Goal: Find specific page/section: Find specific page/section

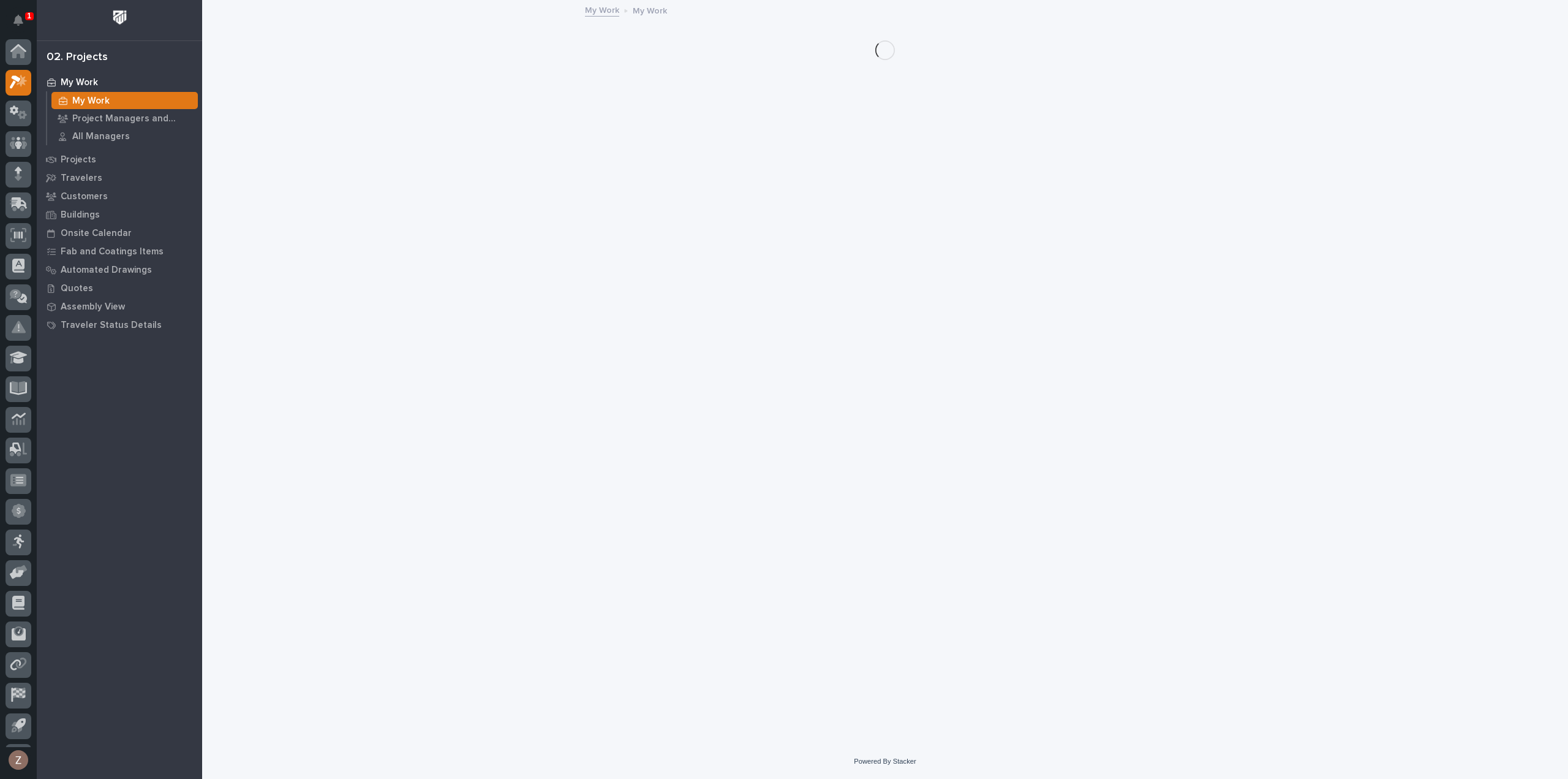
scroll to position [27, 0]
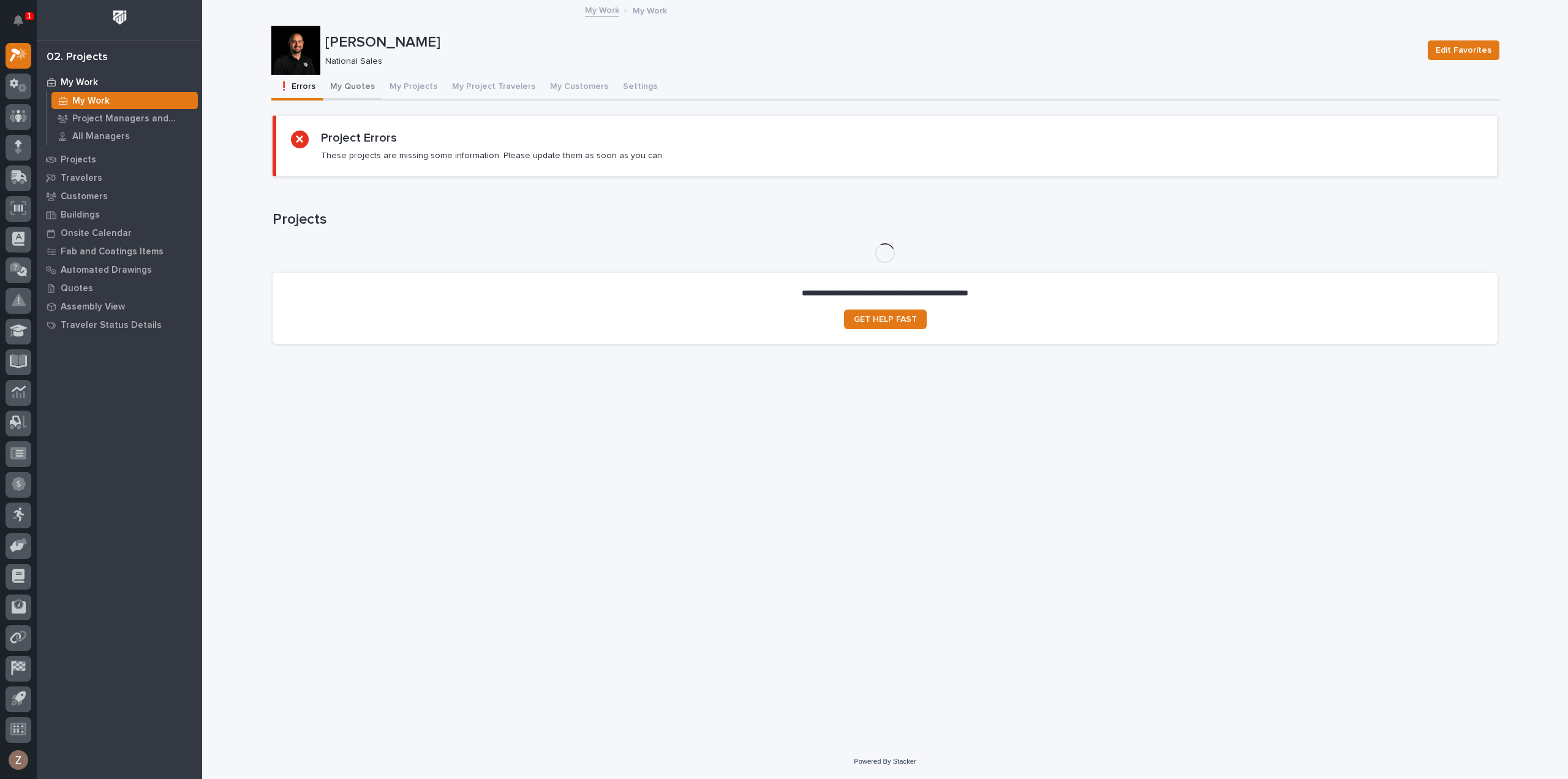
click at [354, 92] on button "My Quotes" at bounding box center [352, 87] width 59 height 26
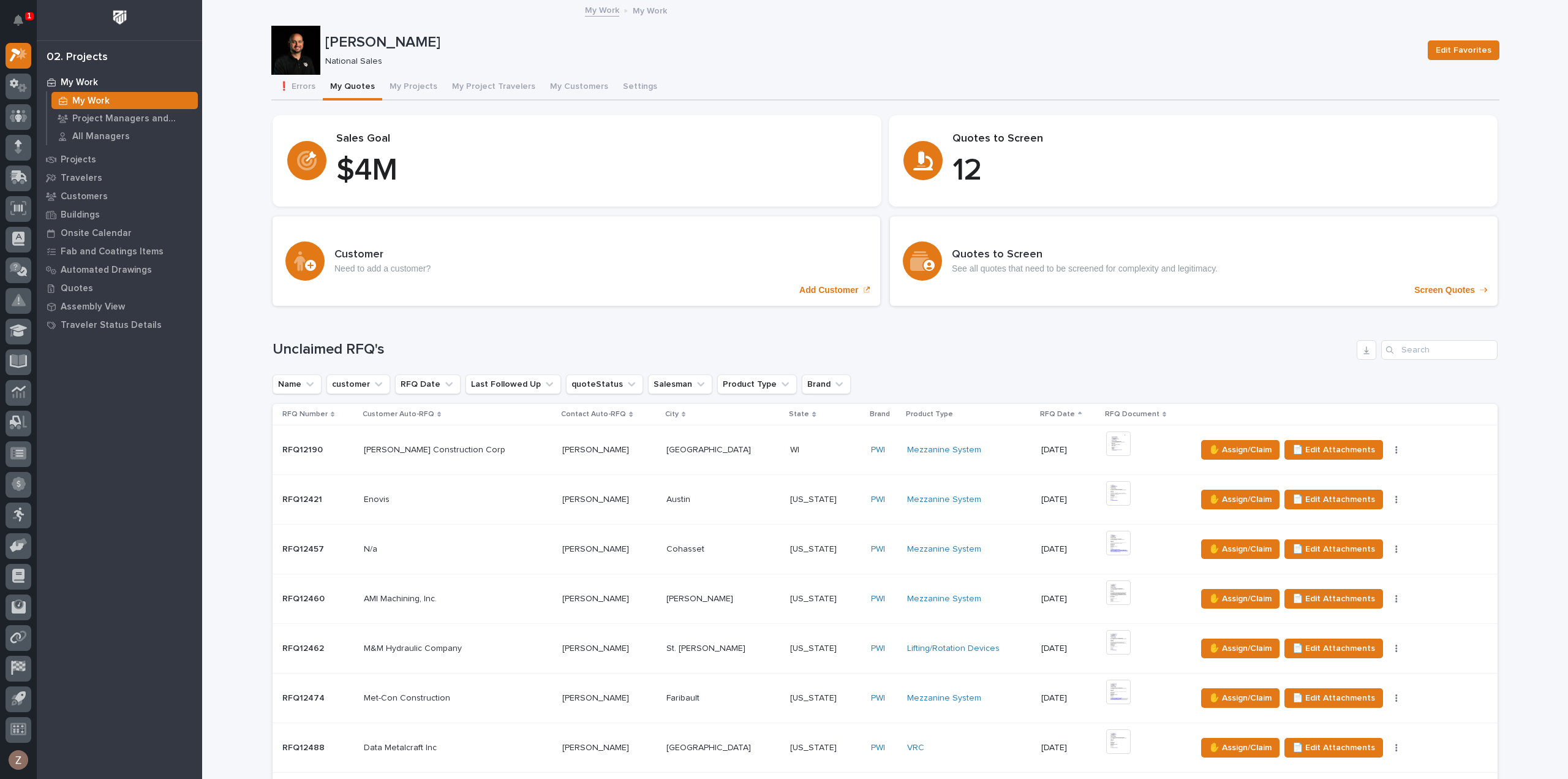
scroll to position [980, 0]
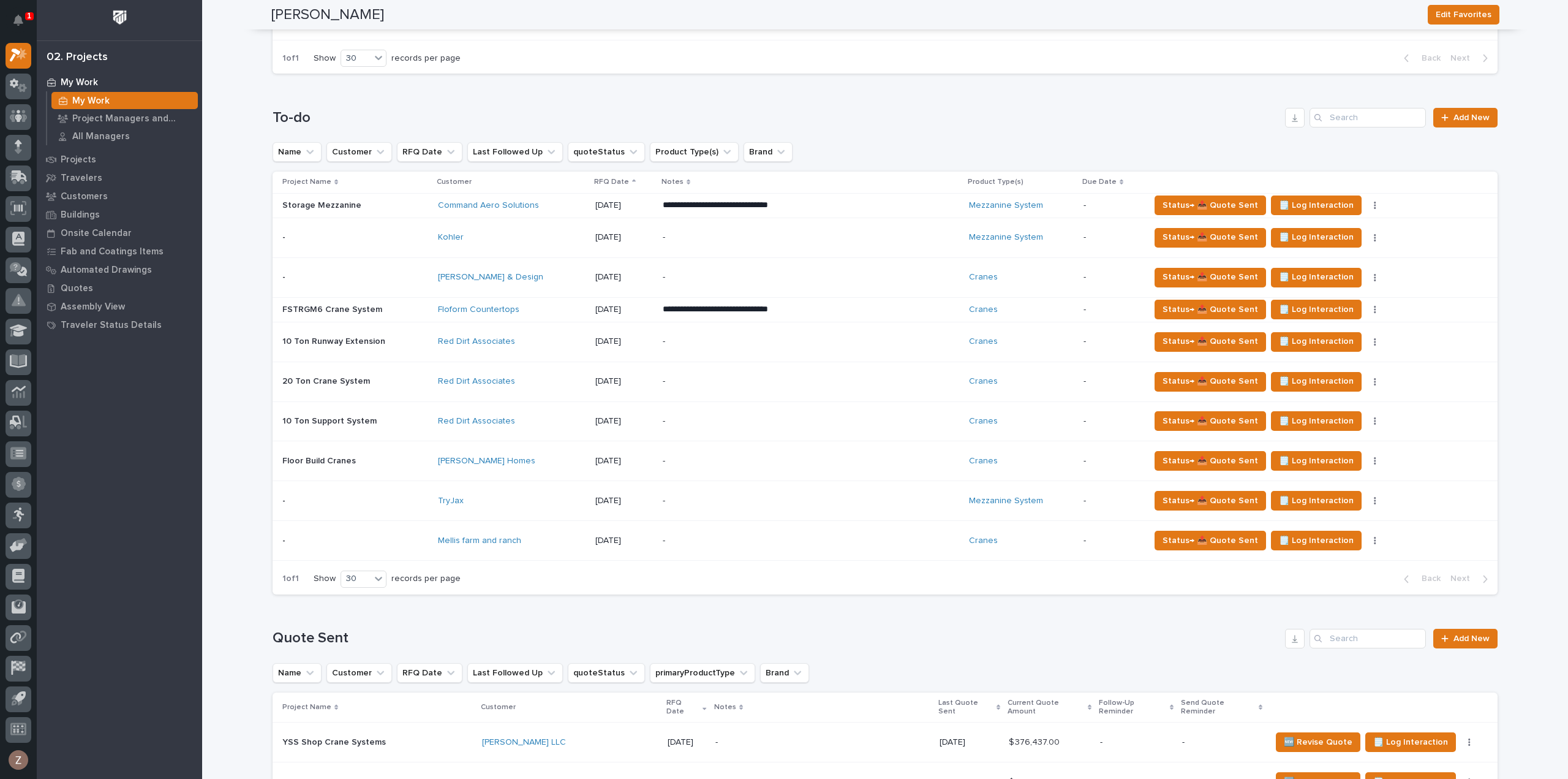
click at [832, 201] on p "**********" at bounding box center [770, 205] width 214 height 12
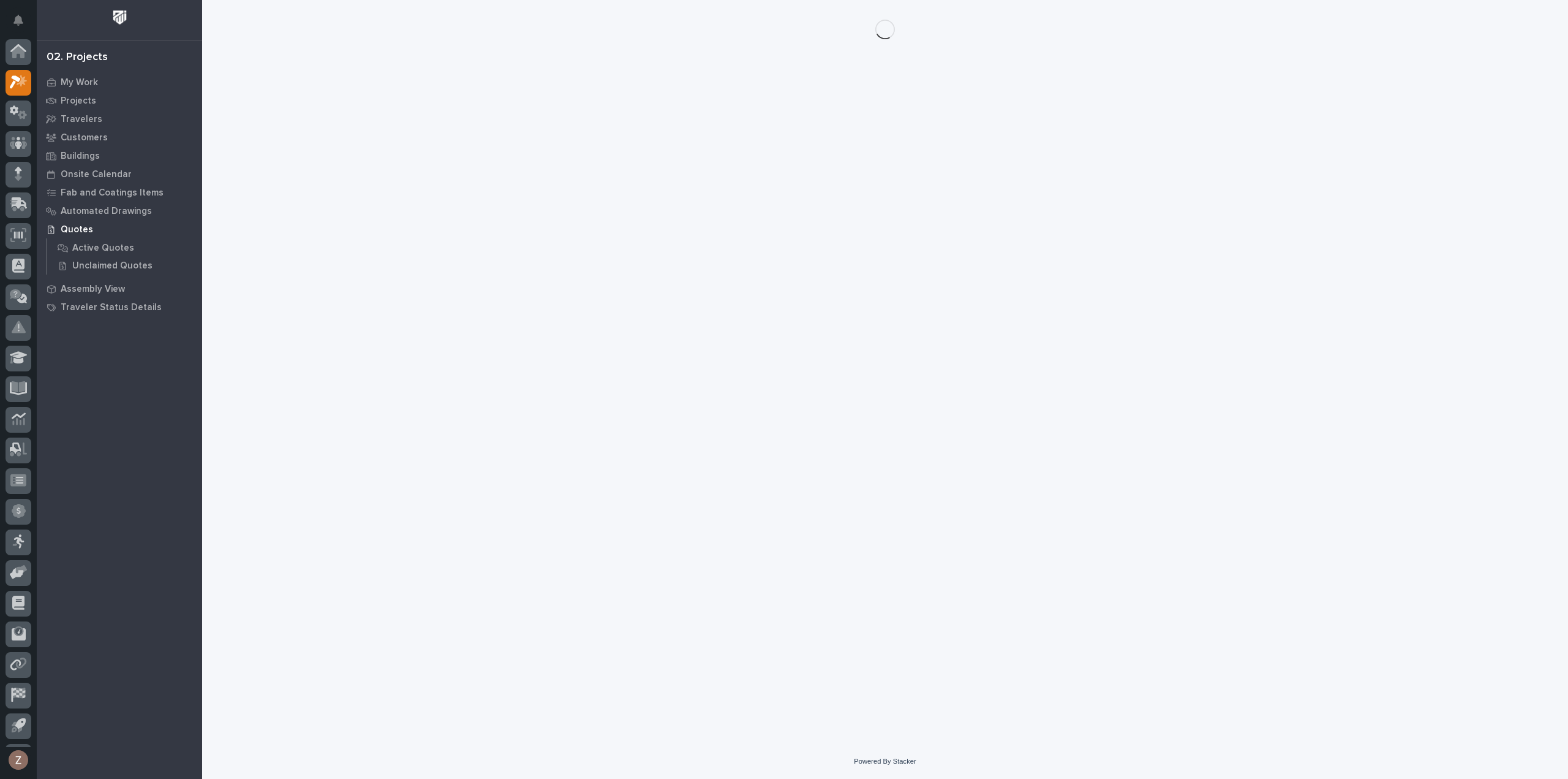
scroll to position [27, 0]
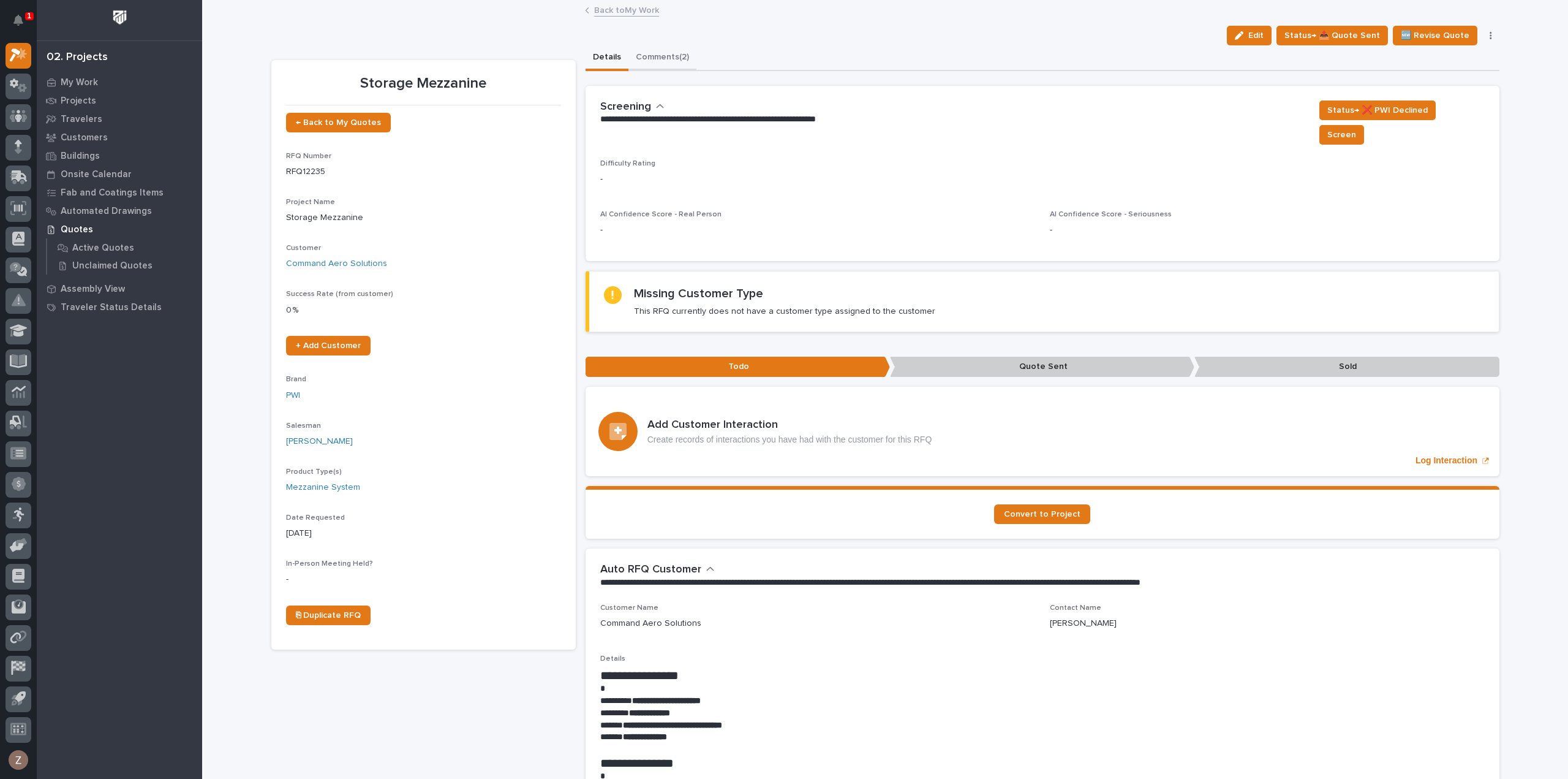
click at [671, 52] on button "Comments (2)" at bounding box center [662, 58] width 68 height 26
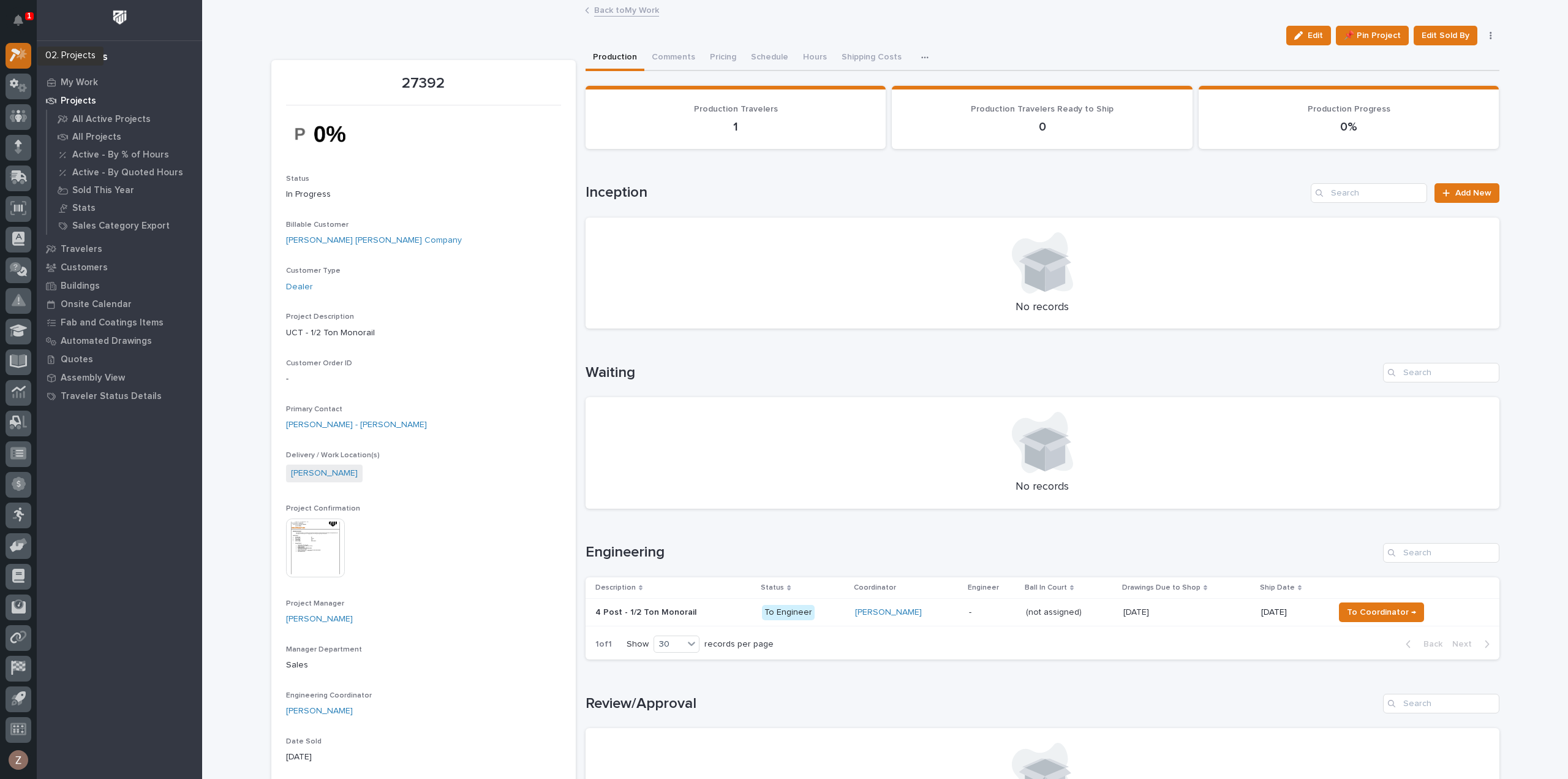
click at [23, 56] on icon at bounding box center [21, 54] width 11 height 12
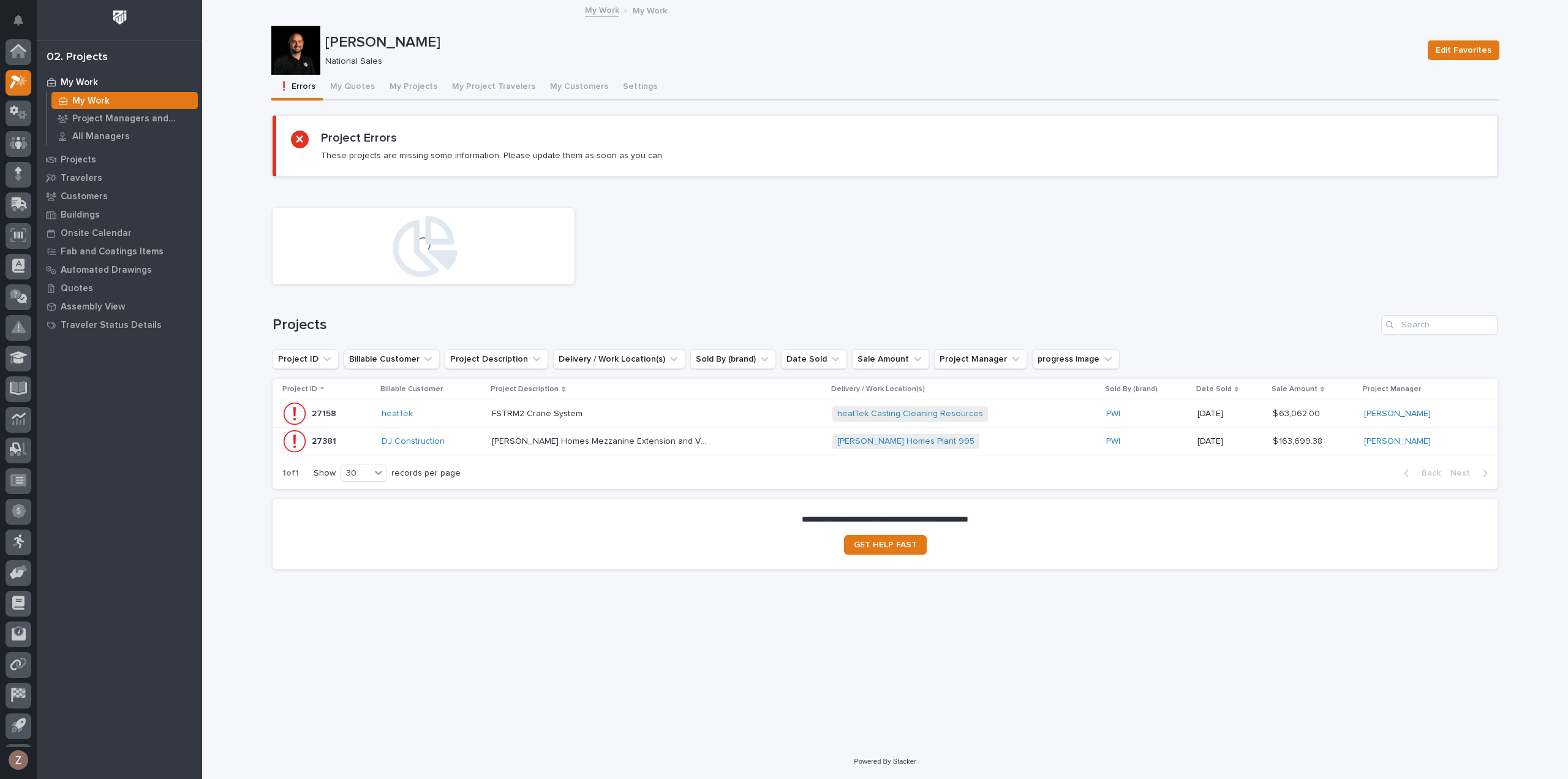
scroll to position [27, 0]
click at [351, 89] on button "My Quotes" at bounding box center [352, 87] width 59 height 26
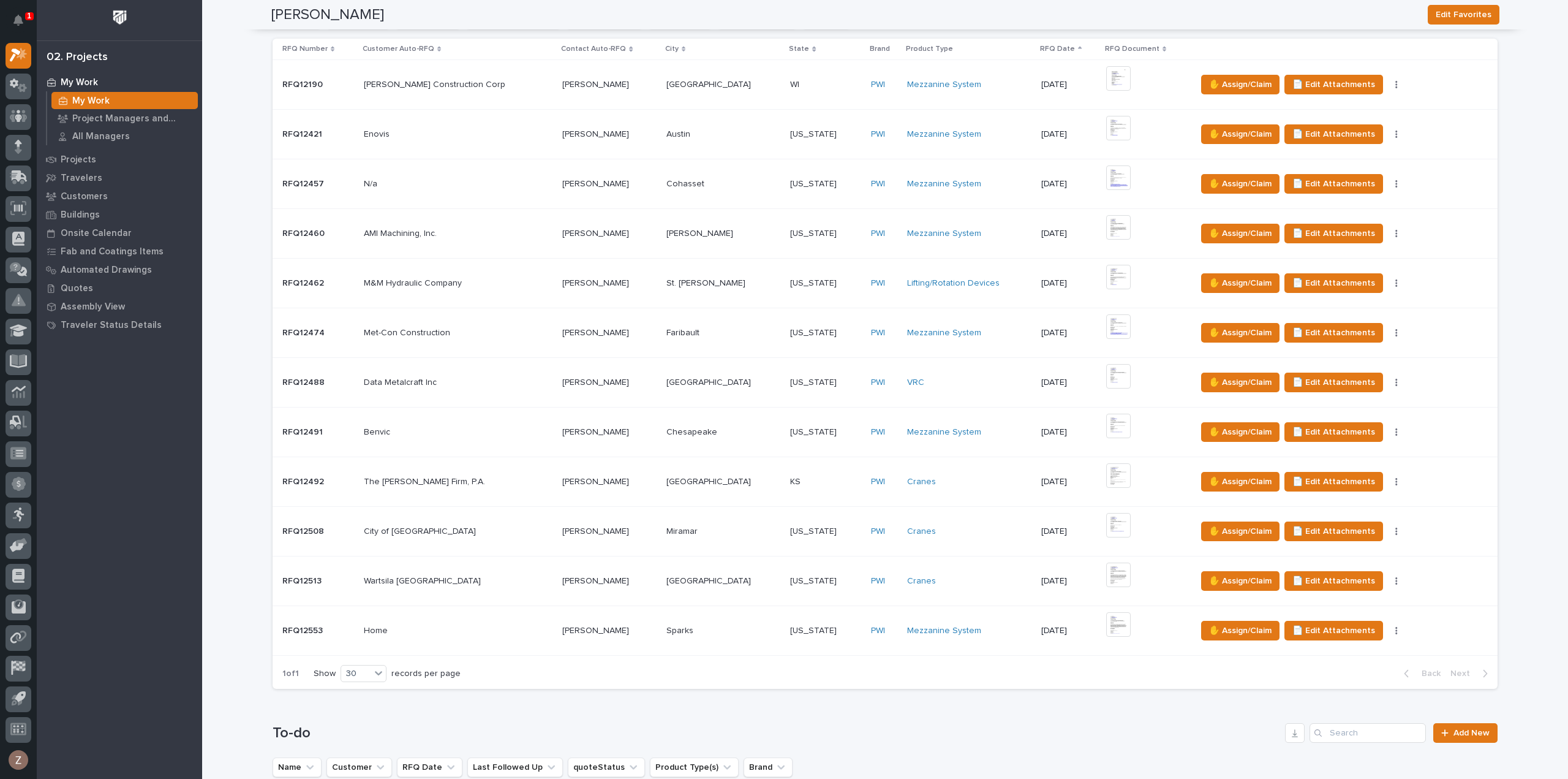
scroll to position [919, 0]
